Goal: Use online tool/utility: Use online tool/utility

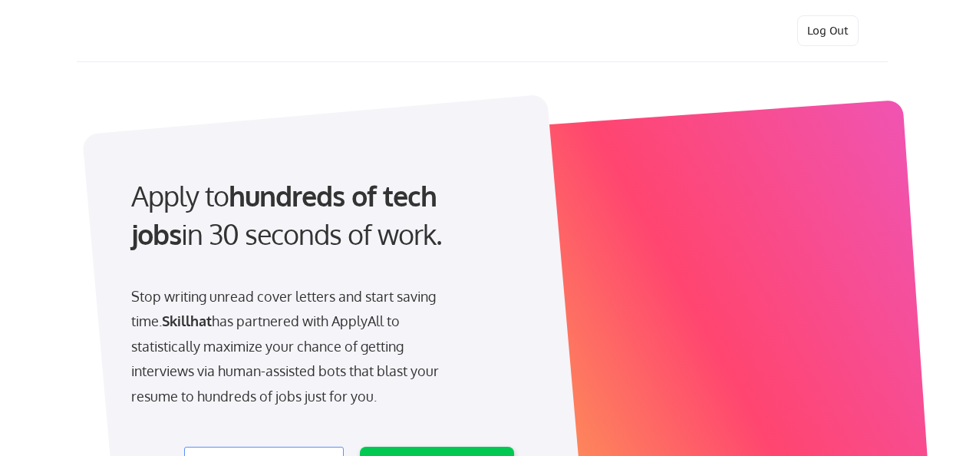
select select ""product""
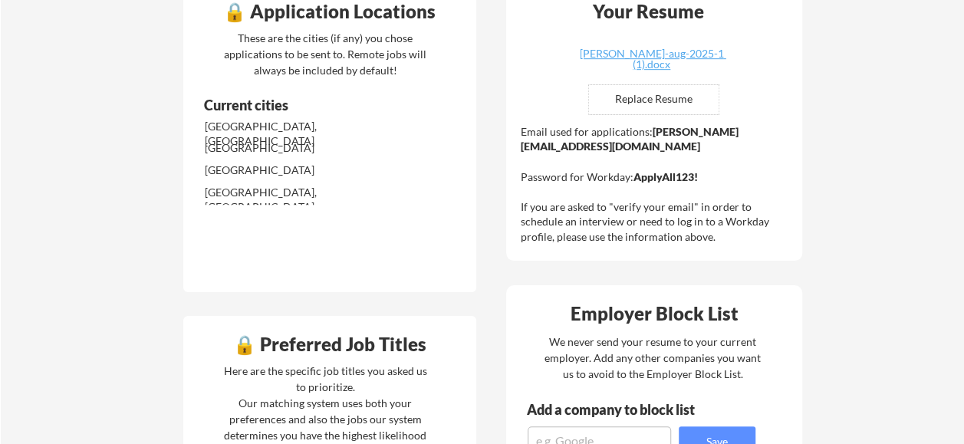
scroll to position [413, 0]
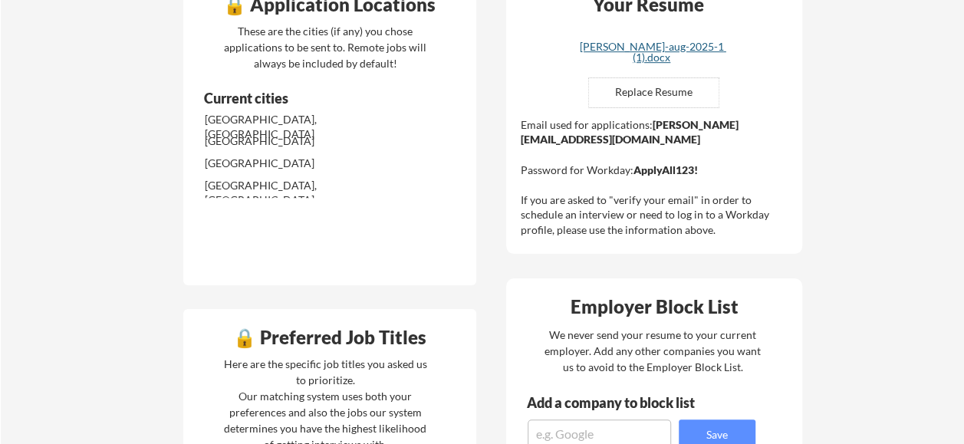
click at [687, 45] on div "maureen-osauzo-aug-2025-1 (1).docx" at bounding box center [652, 51] width 183 height 21
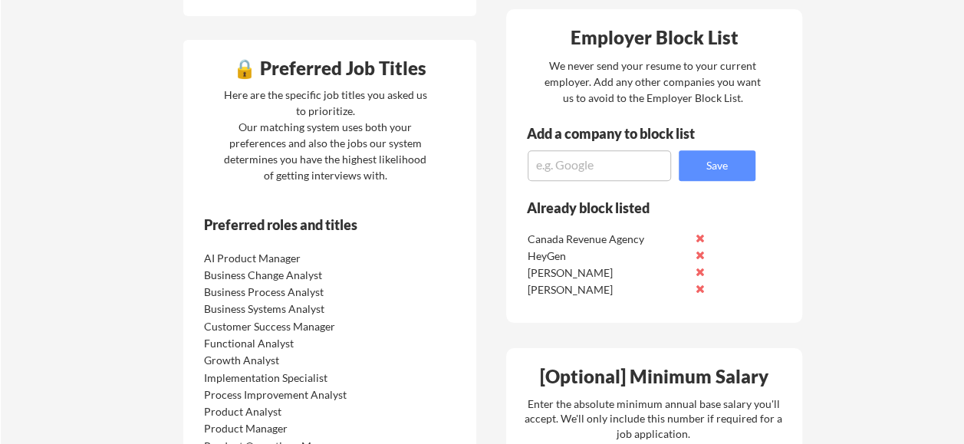
scroll to position [707, 0]
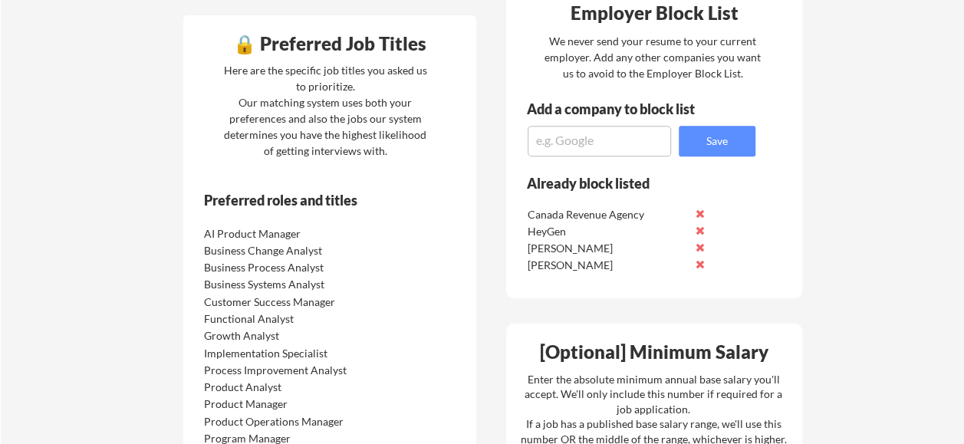
click at [588, 146] on textarea at bounding box center [599, 141] width 143 height 31
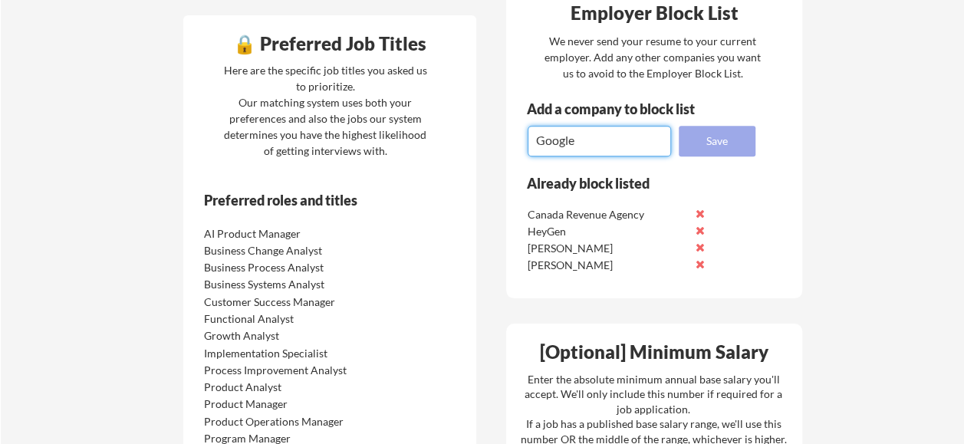
type textarea "Google"
click at [717, 146] on button "Save" at bounding box center [717, 141] width 77 height 31
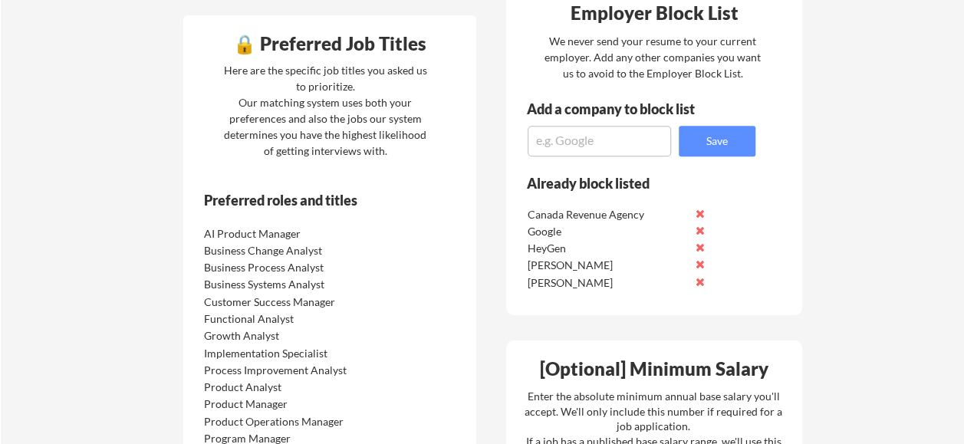
click at [849, 74] on div "Your Dashboard You're being applied to jobs! 🙌 We've started applying you to jo…" at bounding box center [483, 185] width 964 height 1660
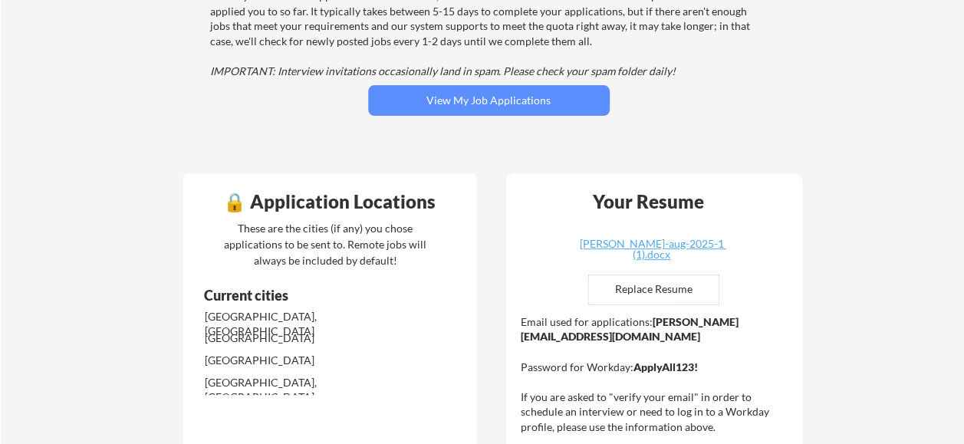
scroll to position [0, 0]
